Goal: Task Accomplishment & Management: Manage account settings

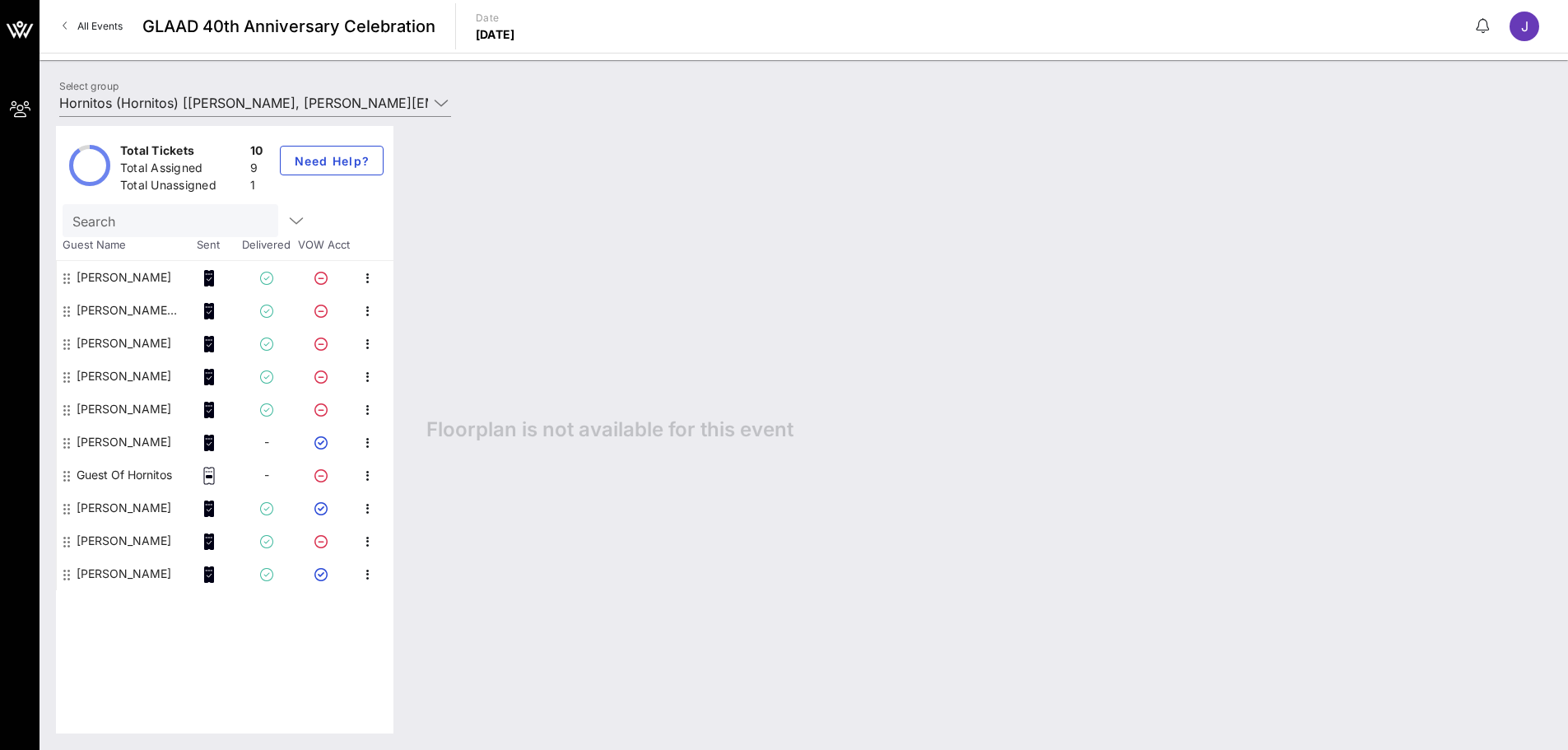
click at [148, 477] on div "Guest Of Hornitos" at bounding box center [123, 474] width 95 height 33
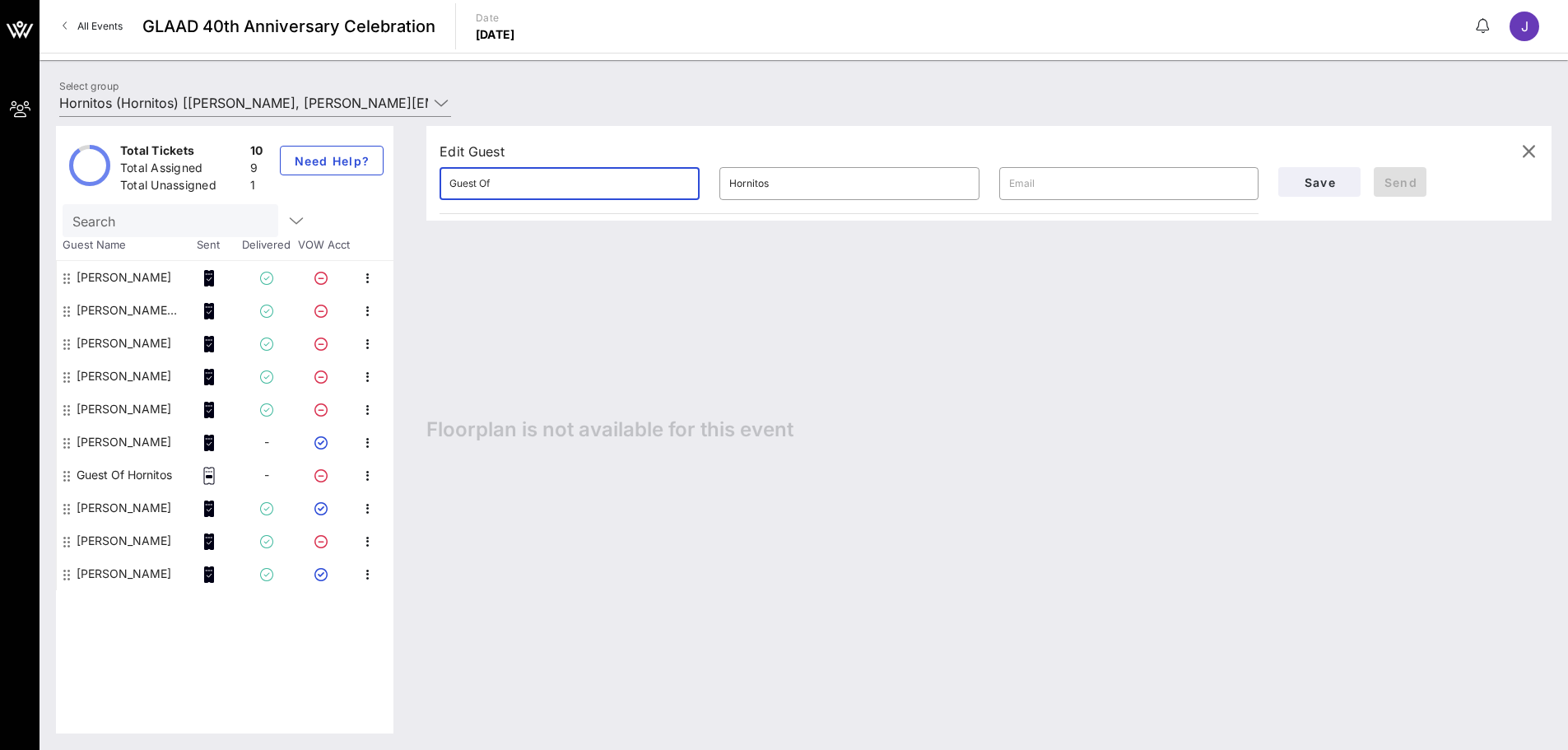
drag, startPoint x: 542, startPoint y: 191, endPoint x: 395, endPoint y: 181, distance: 147.3
click at [395, 181] on div "Total Tickets 10 Total Assigned 9 Total Unassigned 1 Need Help? Search Guest Na…" at bounding box center [803, 430] width 1495 height 608
type input "Aaron"
type input "Burwell"
click at [1026, 188] on input "text" at bounding box center [1129, 184] width 240 height 26
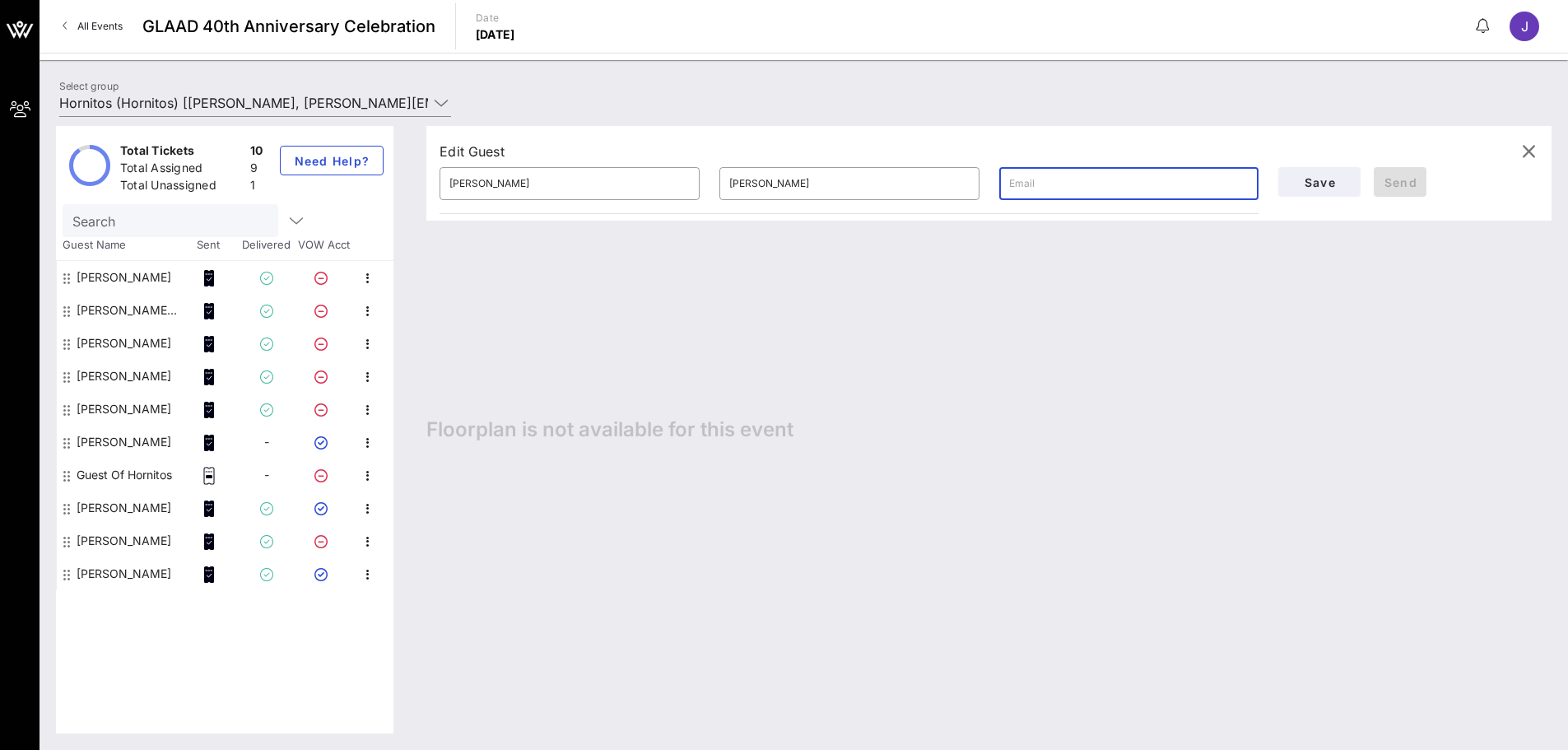
paste input "Aaron.burwell@morganstanley.com"
type input "Aaron.burwell@morganstanley.com"
click at [1404, 182] on span "Send" at bounding box center [1400, 182] width 40 height 14
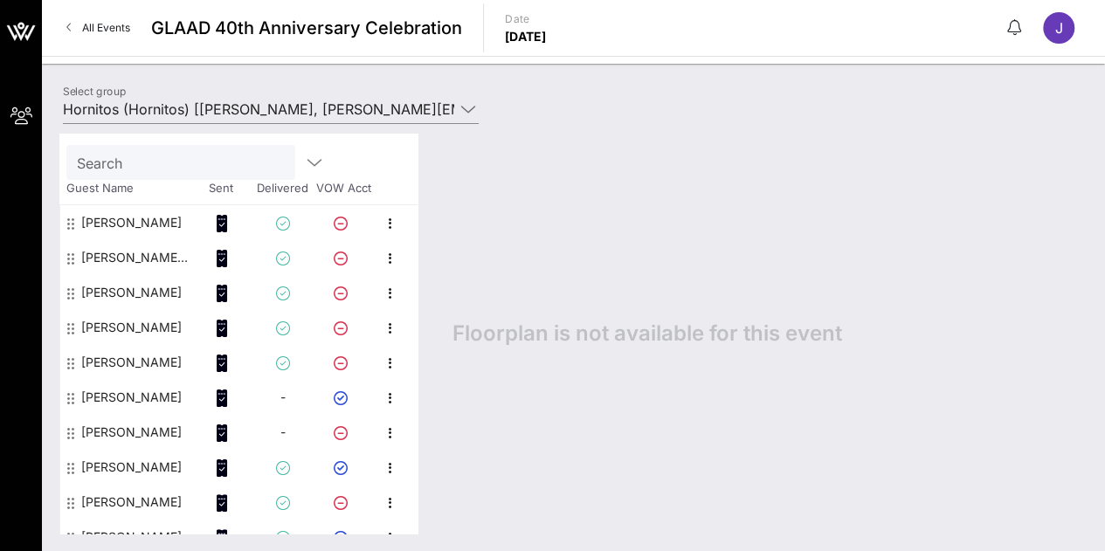
scroll to position [91, 0]
